Goal: Task Accomplishment & Management: Use online tool/utility

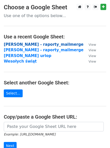
click at [38, 44] on strong "[PERSON_NAME] - raporty_mailmerge" at bounding box center [44, 44] width 80 height 5
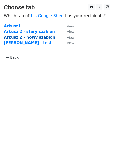
click at [34, 37] on strong "Arkusz 2 - nowy szablon" at bounding box center [29, 37] width 51 height 5
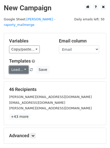
click at [22, 66] on link "Load..." at bounding box center [18, 70] width 19 height 8
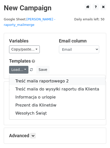
click at [24, 77] on link "Treść maila raportowego 2" at bounding box center [57, 81] width 96 height 8
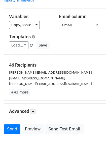
scroll to position [22, 0]
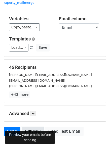
click at [33, 127] on link "Preview" at bounding box center [33, 132] width 22 height 10
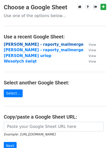
click at [44, 44] on strong "[PERSON_NAME] - raporty_mailmerge" at bounding box center [44, 44] width 80 height 5
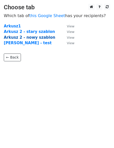
click at [32, 37] on strong "Arkusz 2 - nowy szablon" at bounding box center [29, 37] width 51 height 5
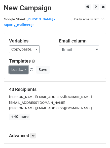
click at [24, 66] on link "Load..." at bounding box center [18, 70] width 19 height 8
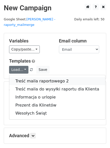
click at [26, 77] on link "Treść maila raportowego 2" at bounding box center [57, 81] width 96 height 8
